Goal: Find specific page/section: Find specific page/section

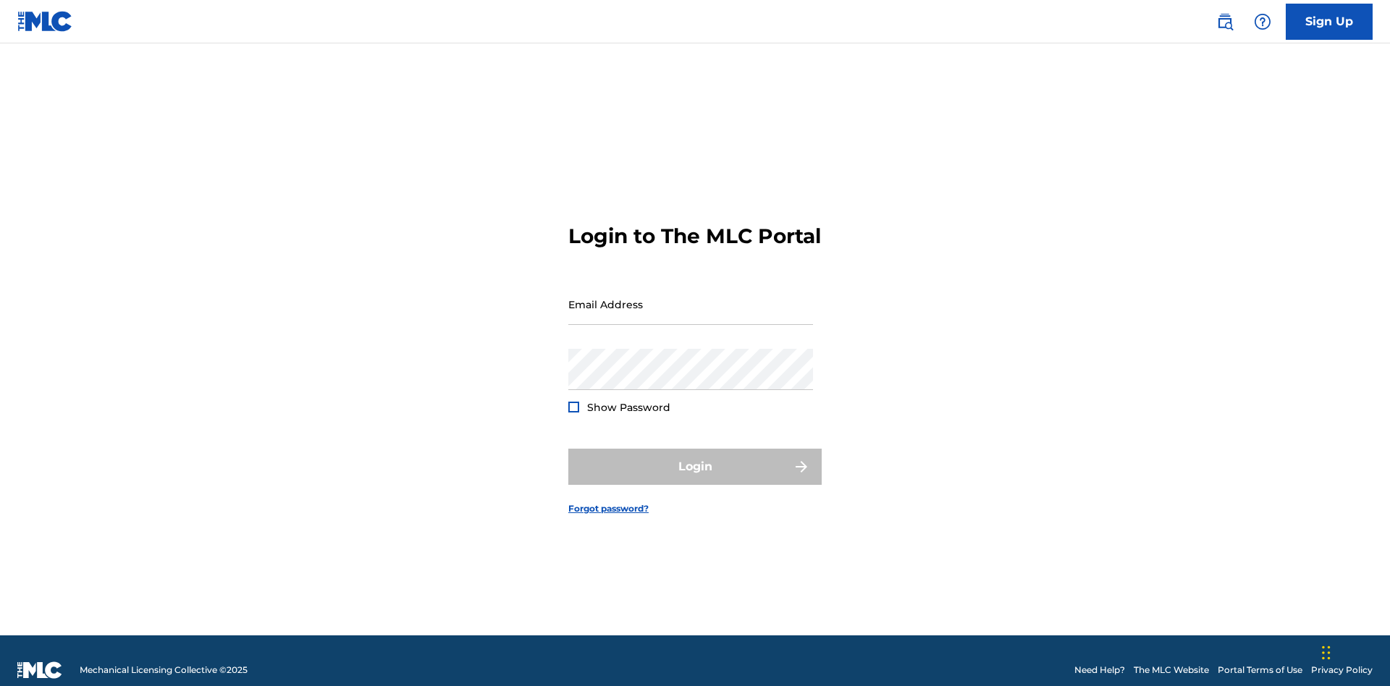
scroll to position [19, 0]
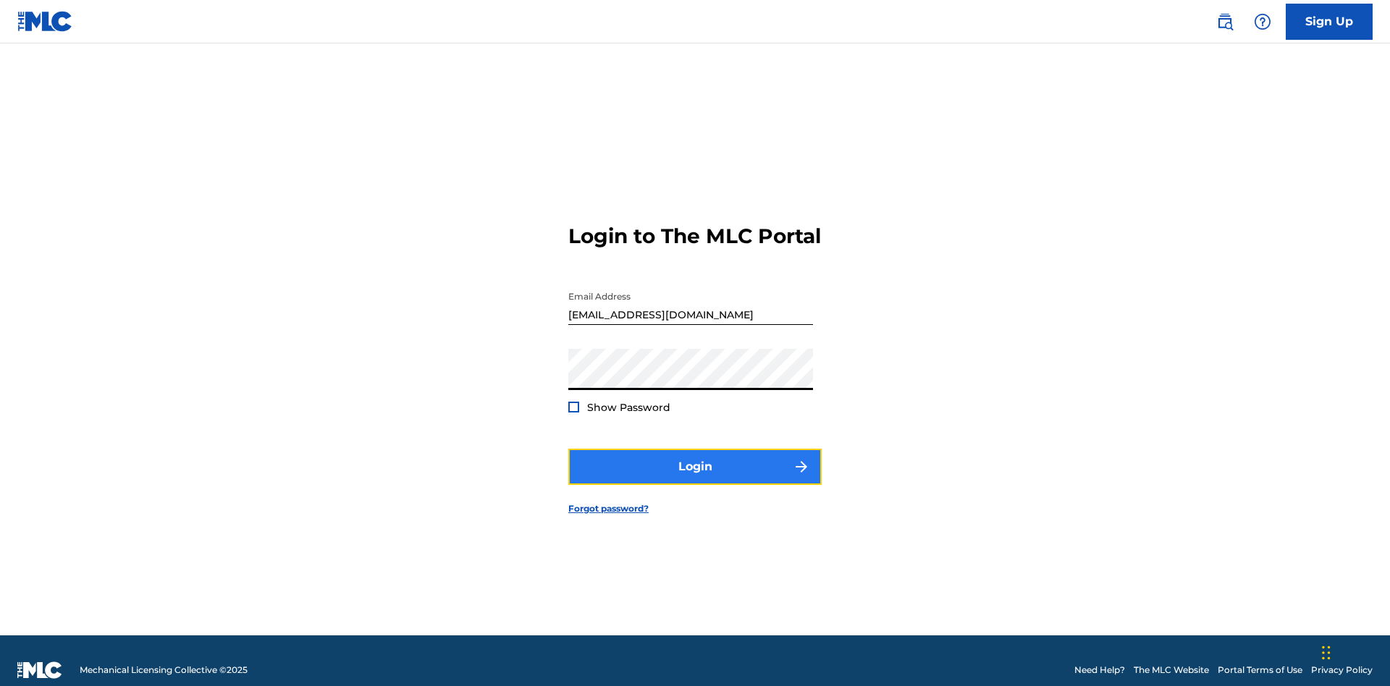
click at [695, 461] on button "Login" at bounding box center [694, 467] width 253 height 36
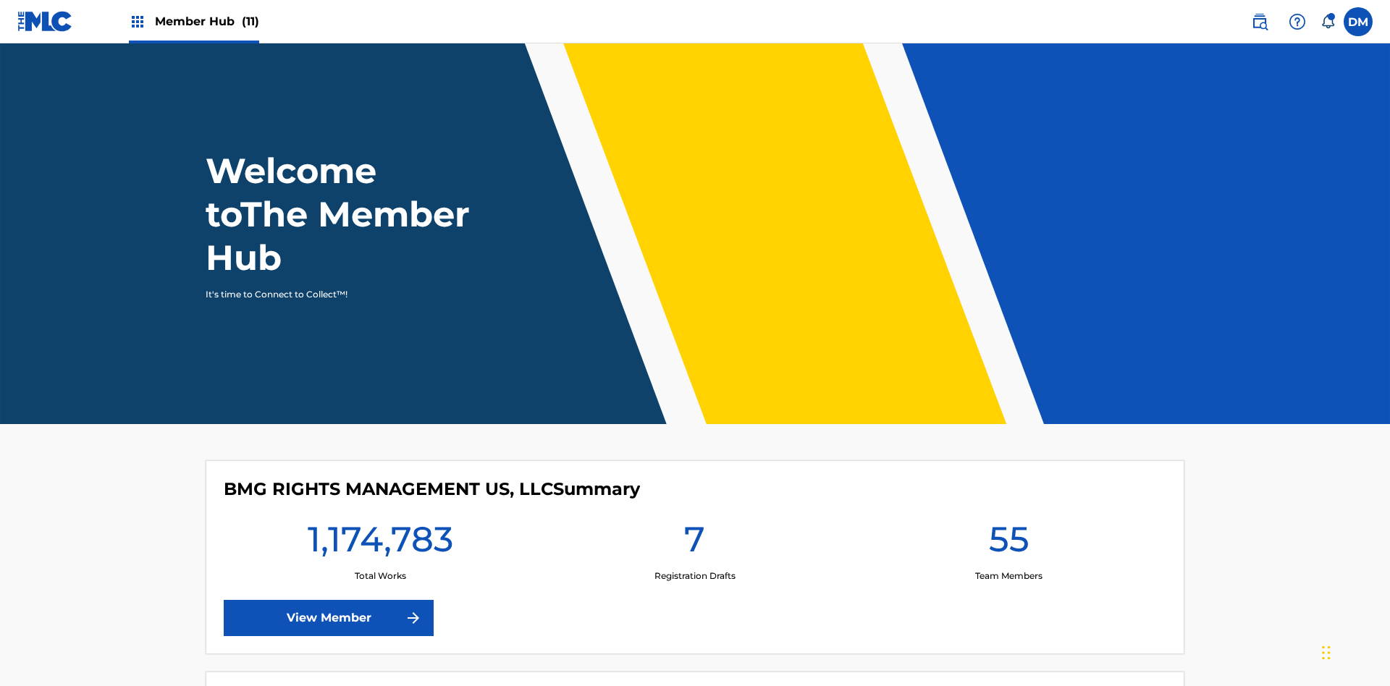
click at [193, 21] on span "Member Hub (11)" at bounding box center [207, 21] width 104 height 17
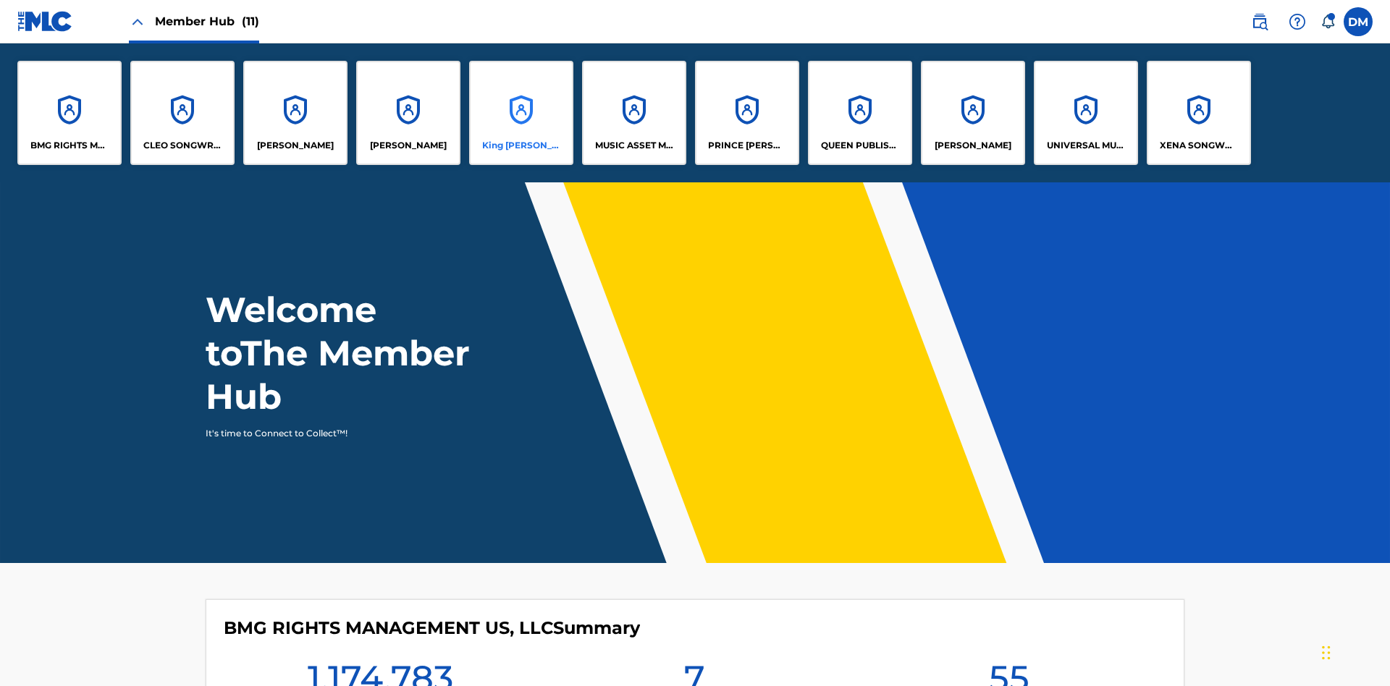
click at [521, 146] on p "King [PERSON_NAME]" at bounding box center [521, 145] width 79 height 13
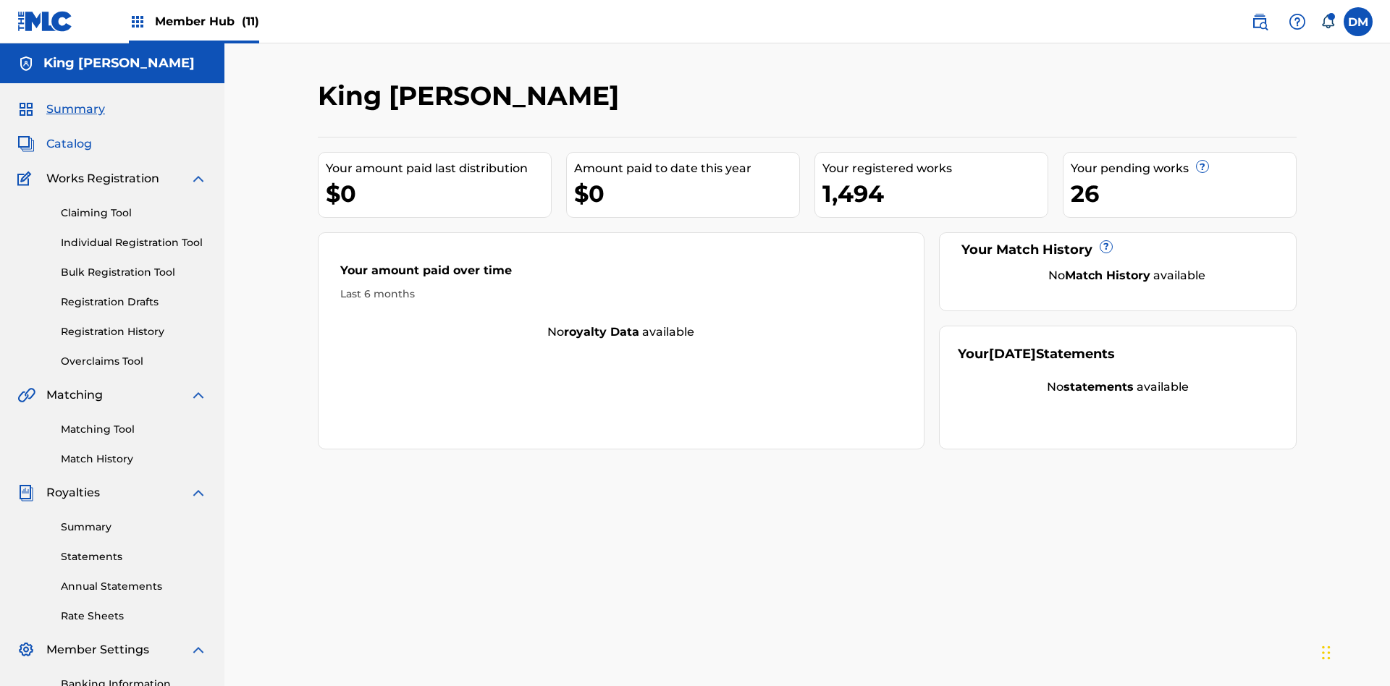
click at [69, 135] on span "Catalog" at bounding box center [69, 143] width 46 height 17
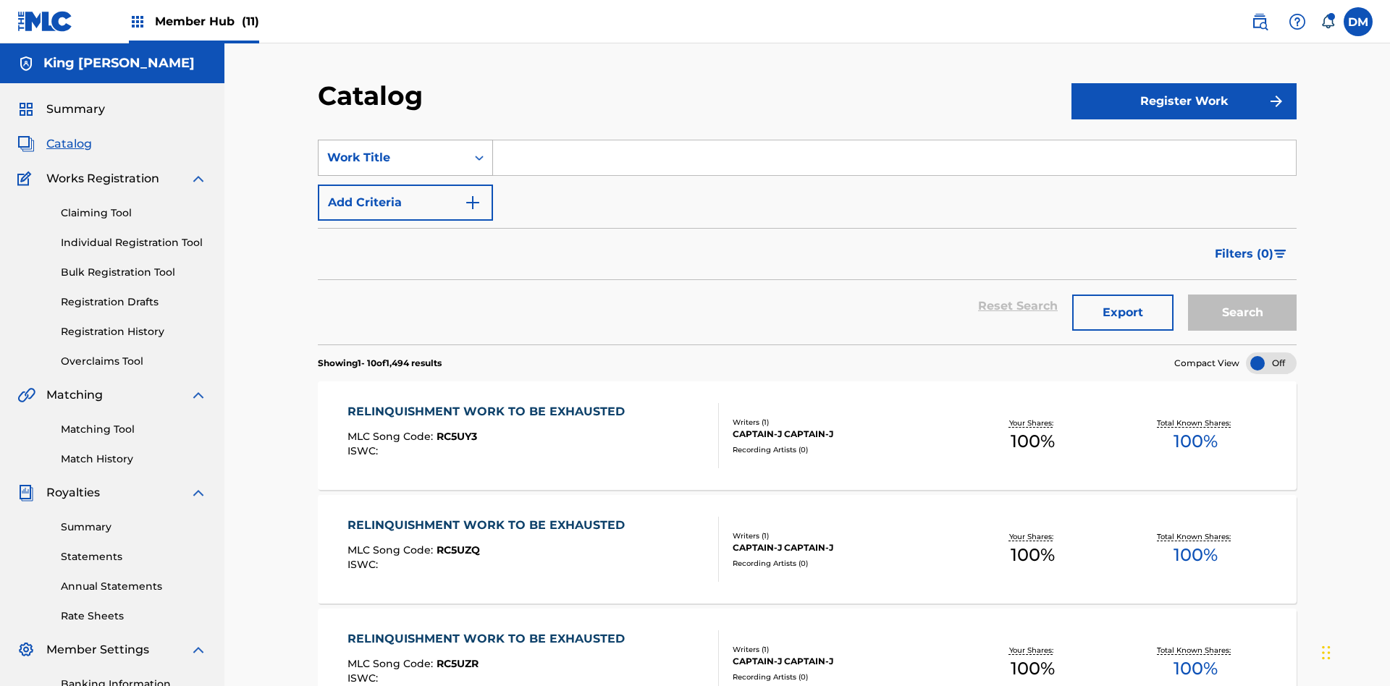
click at [392, 149] on div "Work Title" at bounding box center [392, 157] width 130 height 17
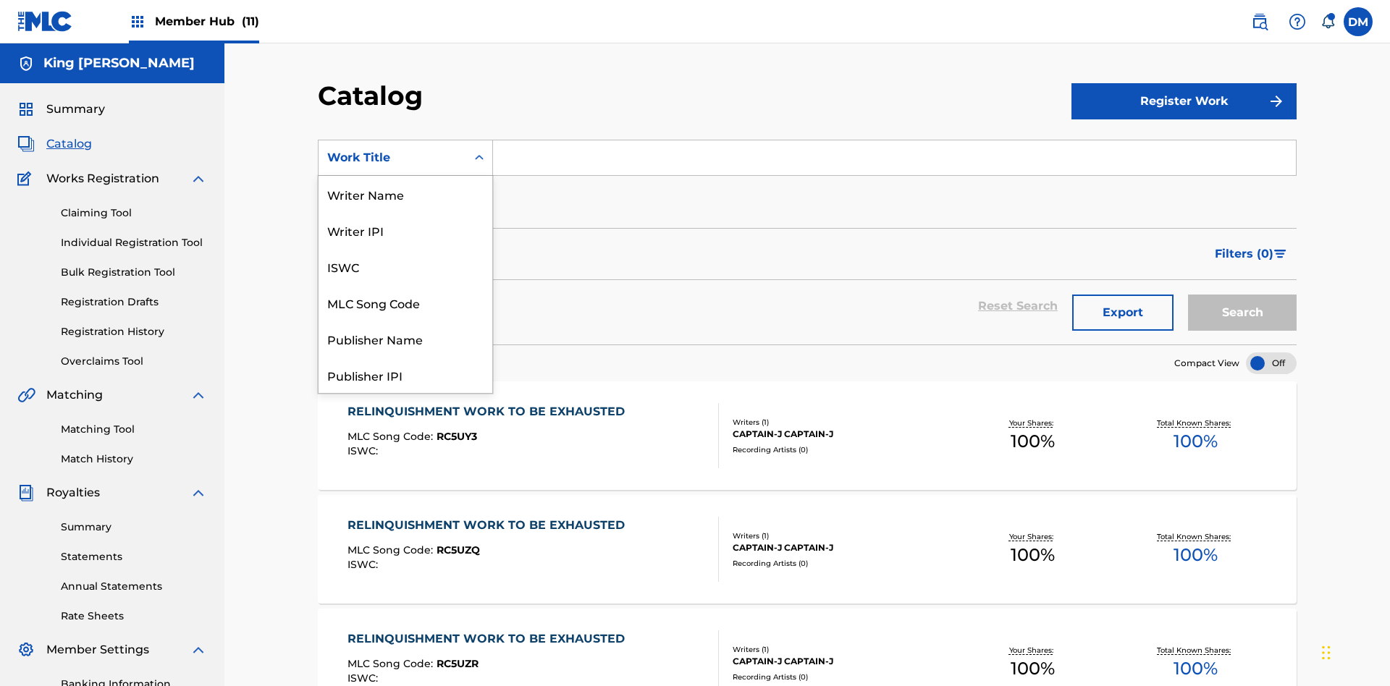
click at [405, 574] on div "Work Title" at bounding box center [406, 592] width 174 height 36
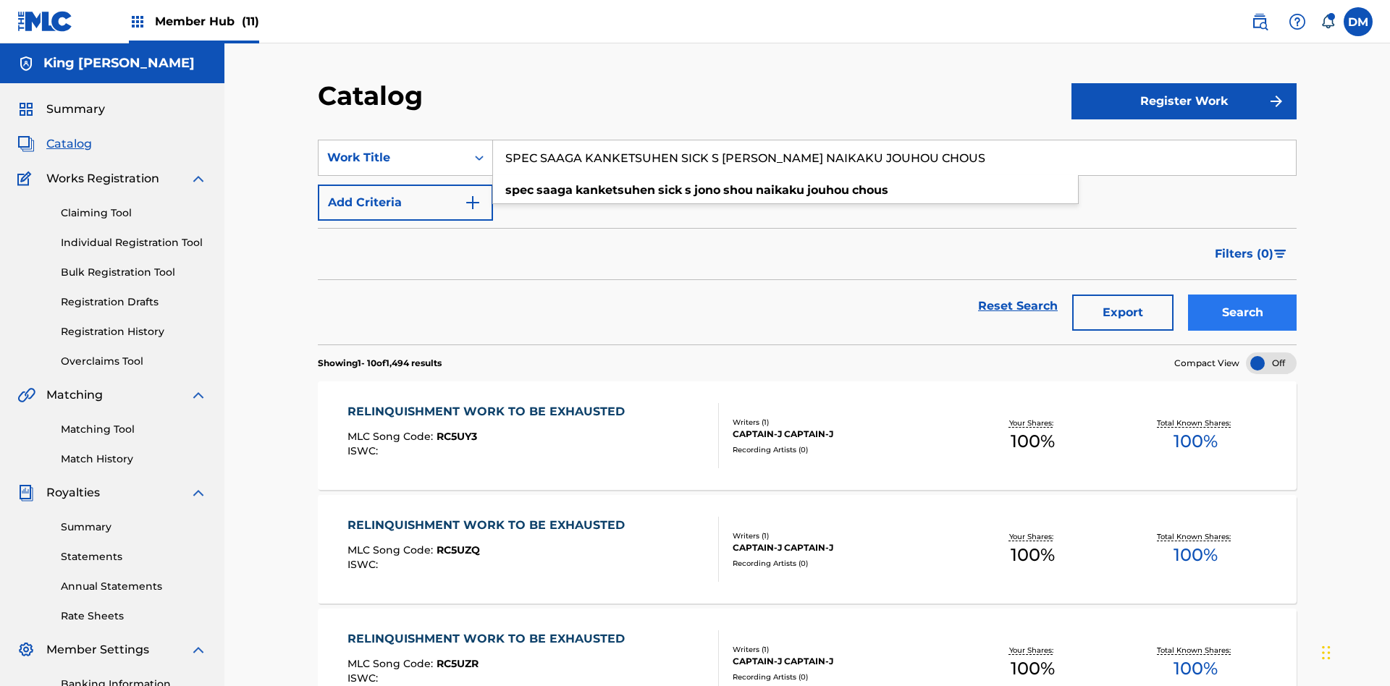
type input "SPEC SAAGA KANKETSUHEN SICK S [PERSON_NAME] NAIKAKU JOUHOU CHOUS"
click at [1242, 295] on button "Search" at bounding box center [1242, 313] width 109 height 36
